Goal: Transaction & Acquisition: Purchase product/service

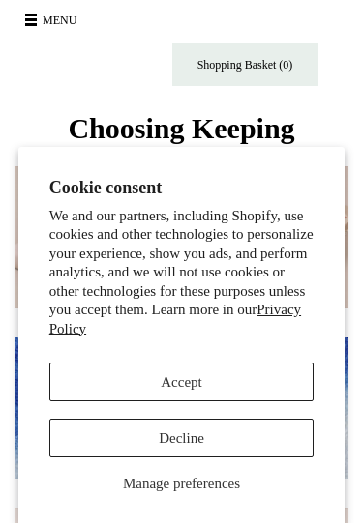
click at [164, 442] on button "Decline" at bounding box center [181, 438] width 265 height 39
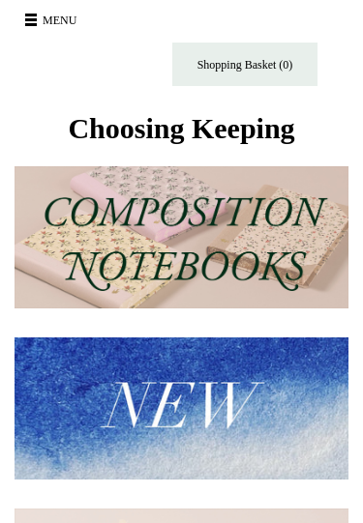
click at [33, 27] on button "Menu" at bounding box center [53, 20] width 69 height 31
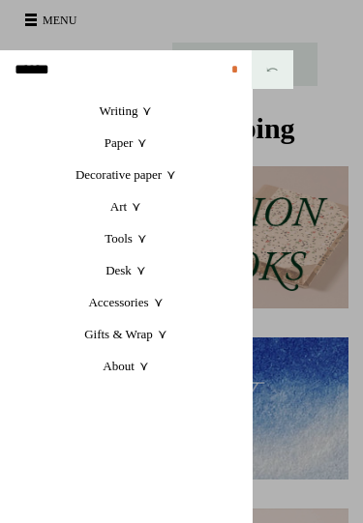
click at [106, 146] on link "Paper +" at bounding box center [126, 143] width 252 height 32
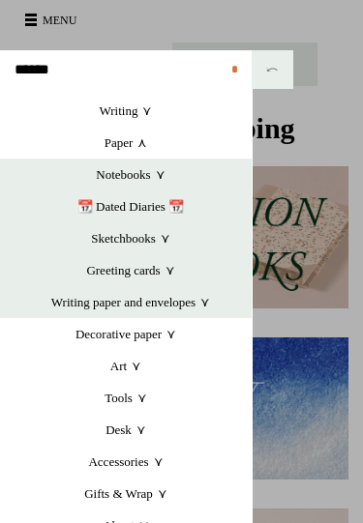
click at [85, 337] on link "Decorative paper +" at bounding box center [126, 334] width 252 height 32
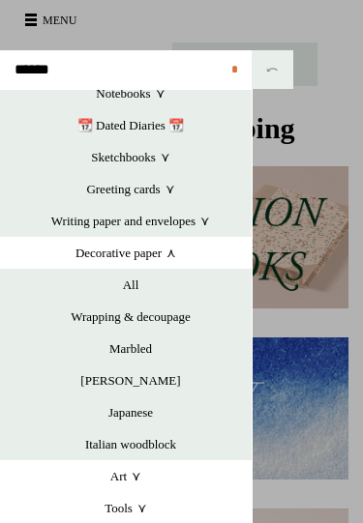
click at [37, 71] on input "text" at bounding box center [126, 69] width 252 height 39
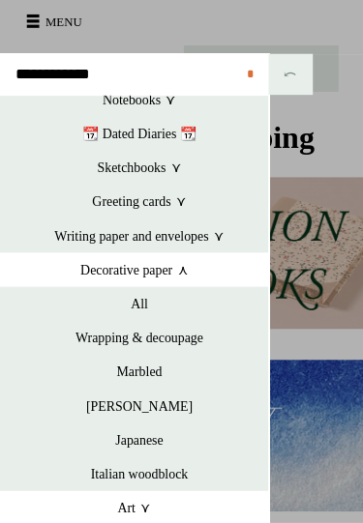
type input "**********"
click at [234, 70] on input "*" at bounding box center [235, 69] width 34 height 39
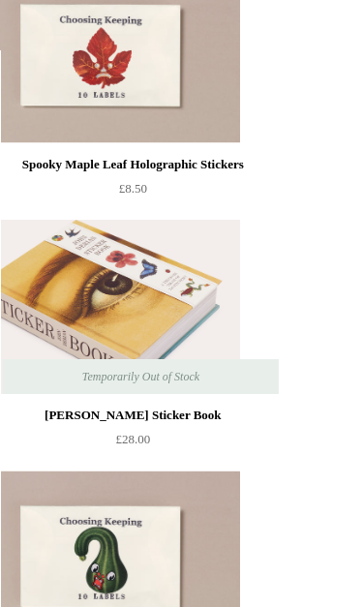
scroll to position [2921, 0]
click at [85, 326] on img at bounding box center [101, 307] width 275 height 174
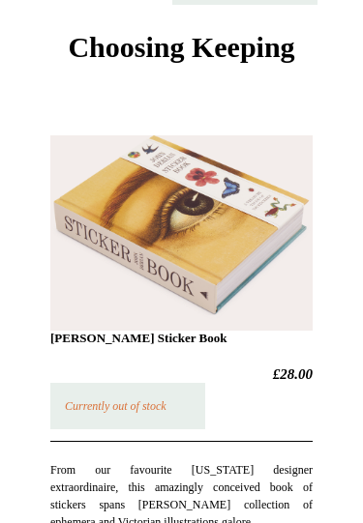
scroll to position [80, 0]
